Goal: Information Seeking & Learning: Learn about a topic

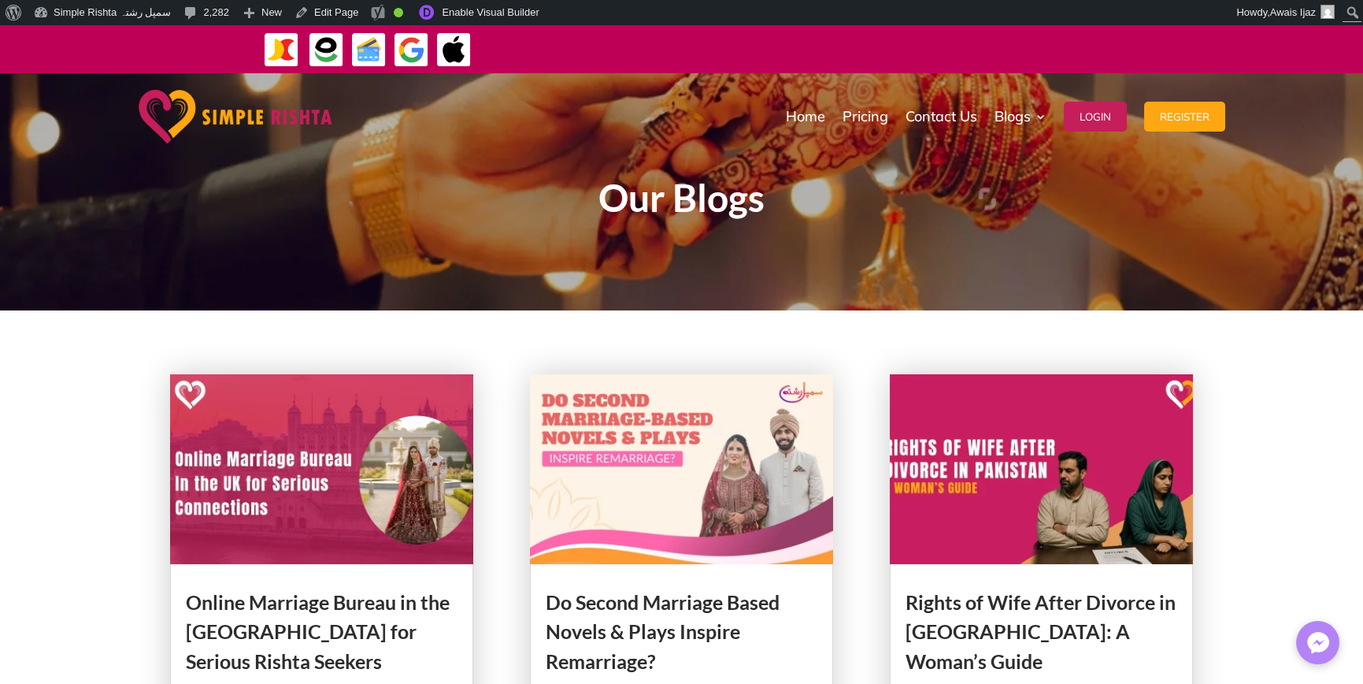
click at [305, 470] on img at bounding box center [322, 469] width 304 height 190
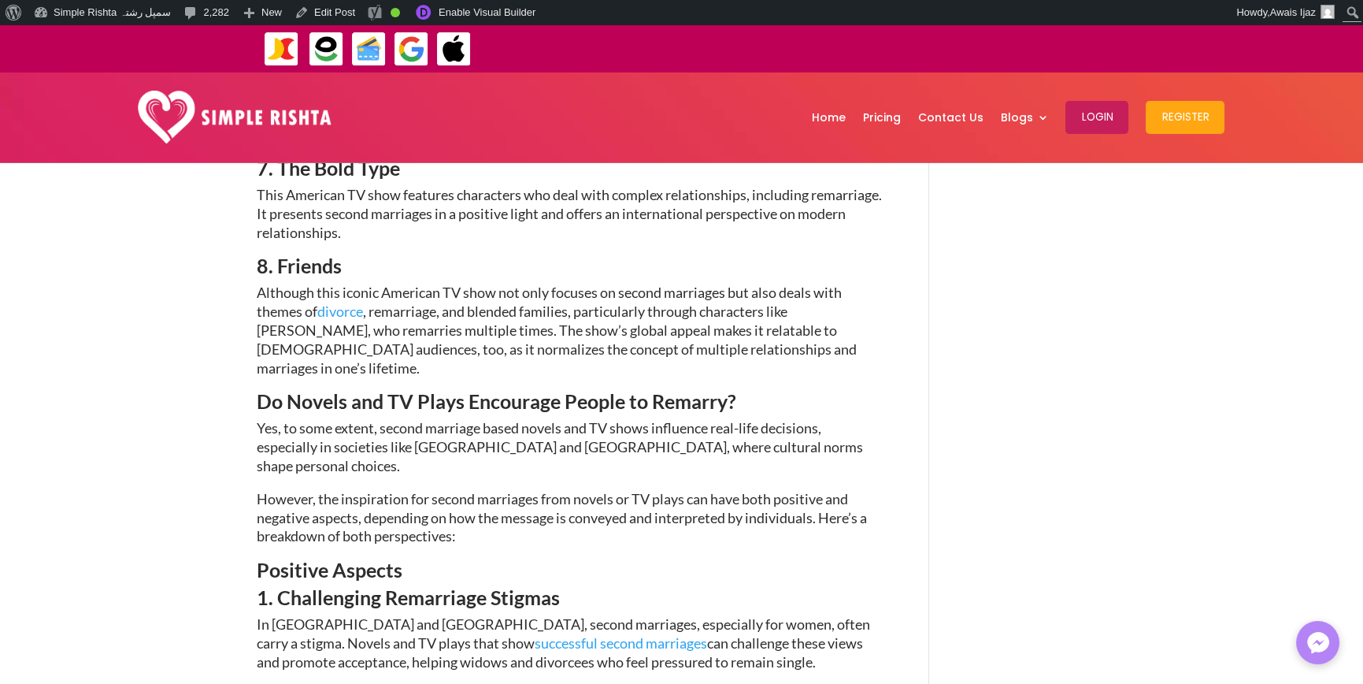
scroll to position [2914, 0]
